Goal: Information Seeking & Learning: Learn about a topic

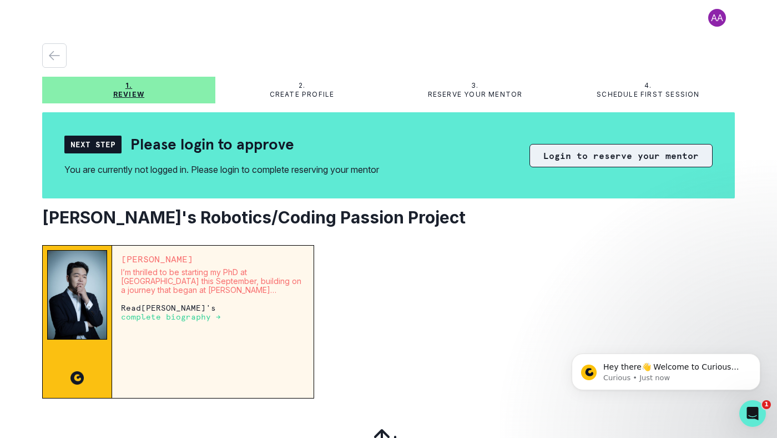
click at [585, 150] on button "Login to reserve your mentor" at bounding box center [621, 155] width 183 height 23
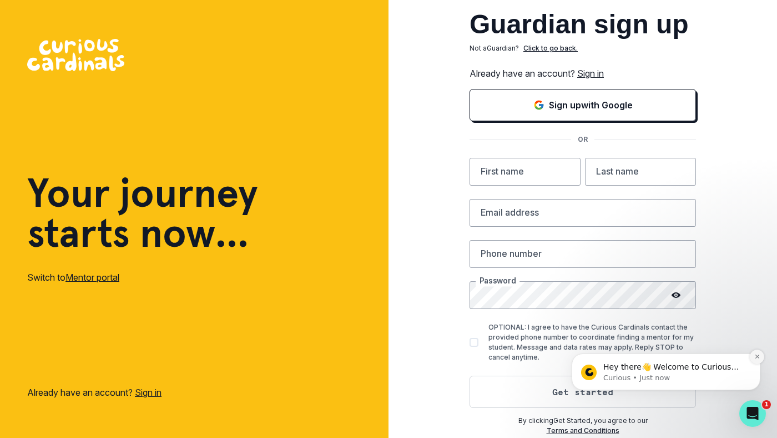
click at [755, 357] on icon "Dismiss notification" at bounding box center [758, 356] width 6 height 6
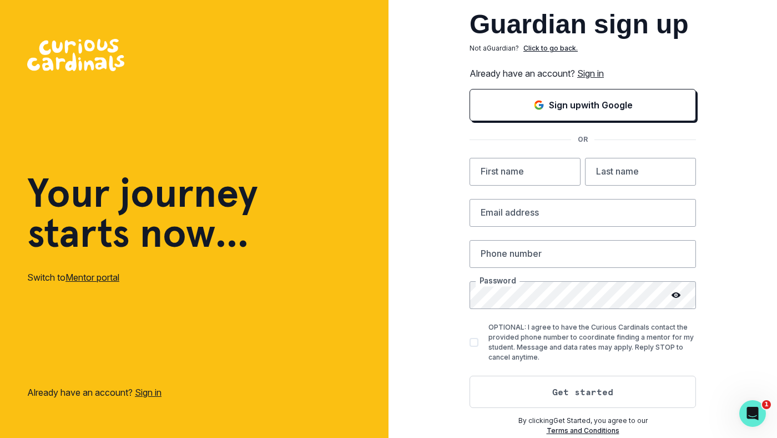
click at [93, 277] on link "Mentor portal" at bounding box center [93, 277] width 54 height 11
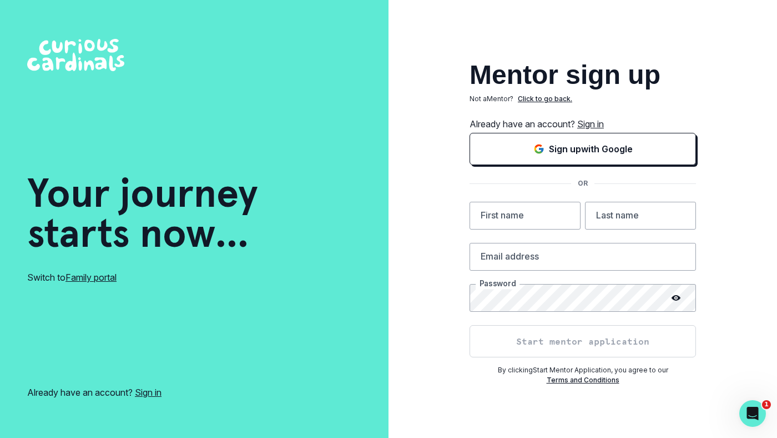
click at [98, 276] on link "Family portal" at bounding box center [91, 277] width 51 height 11
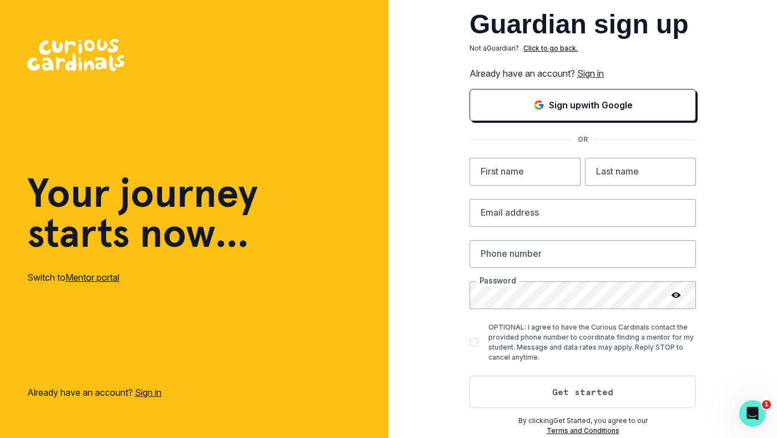
click at [96, 277] on link "Mentor portal" at bounding box center [93, 277] width 54 height 11
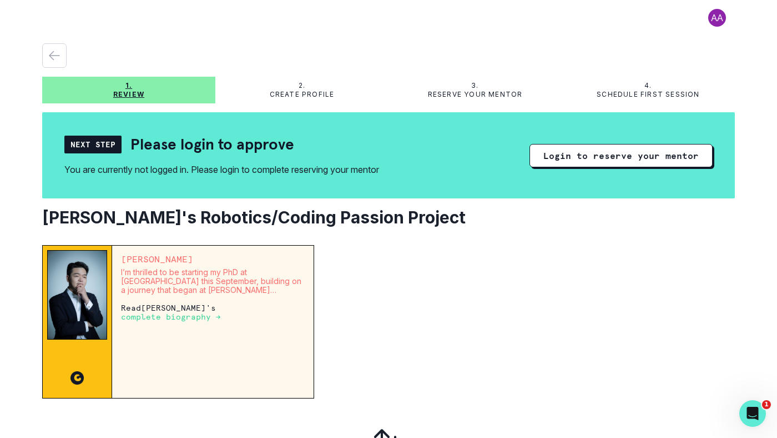
click at [144, 319] on p "complete biography →" at bounding box center [171, 316] width 100 height 9
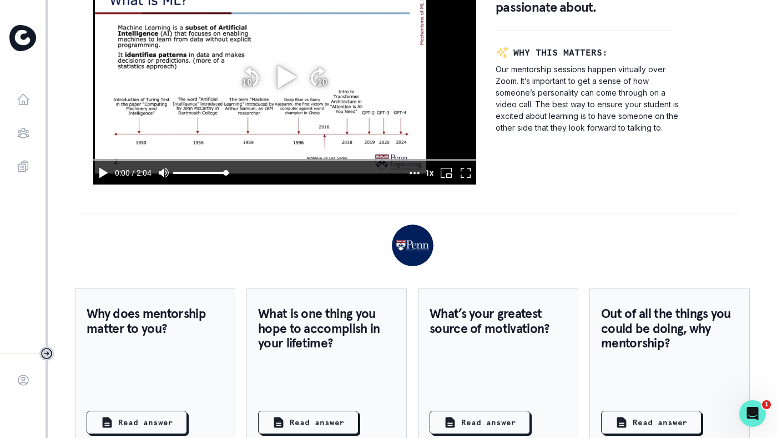
scroll to position [822, 0]
